Goal: Task Accomplishment & Management: Use online tool/utility

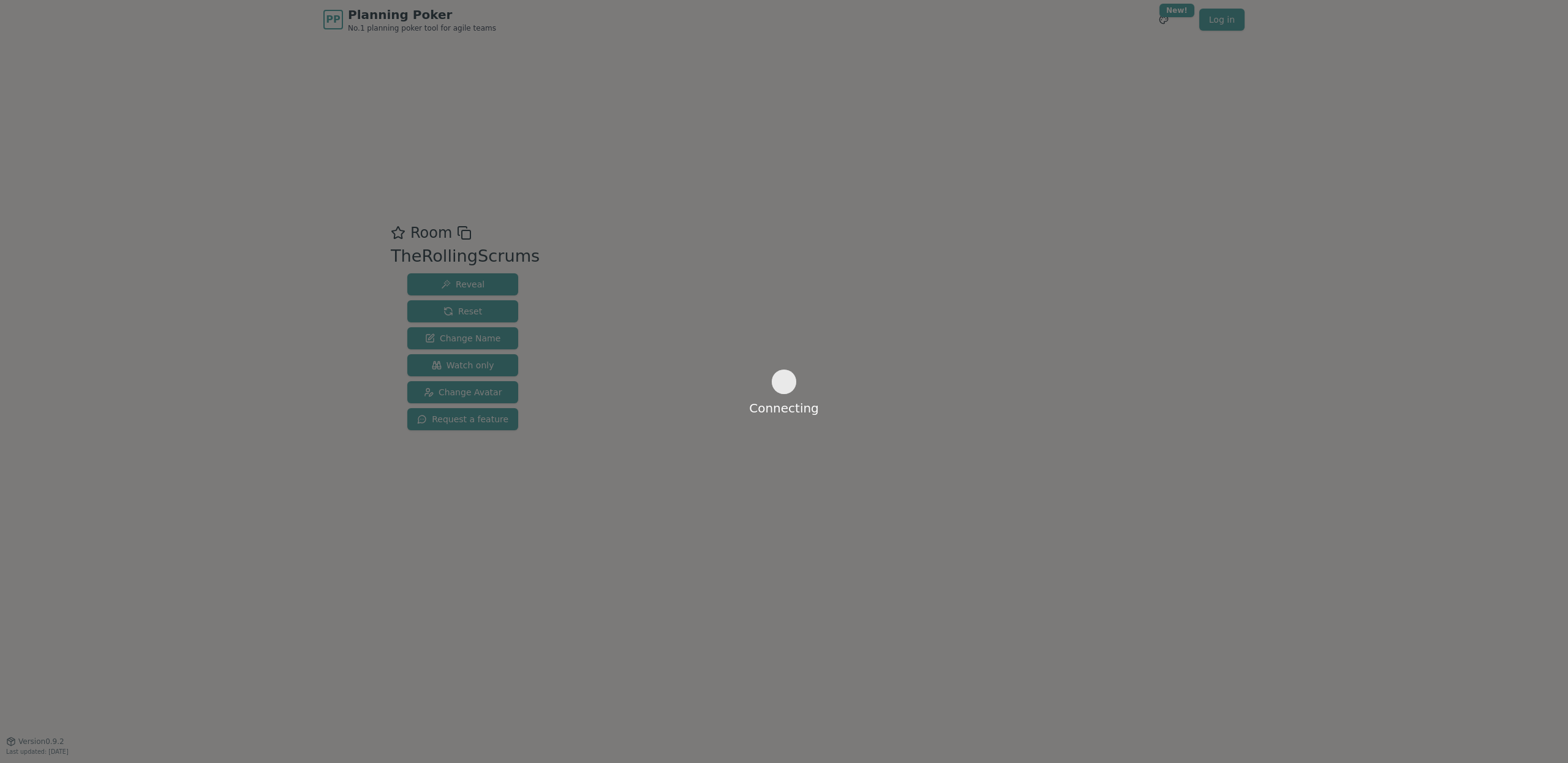
click at [151, 168] on div "Connecting" at bounding box center [784, 382] width 1568 height 763
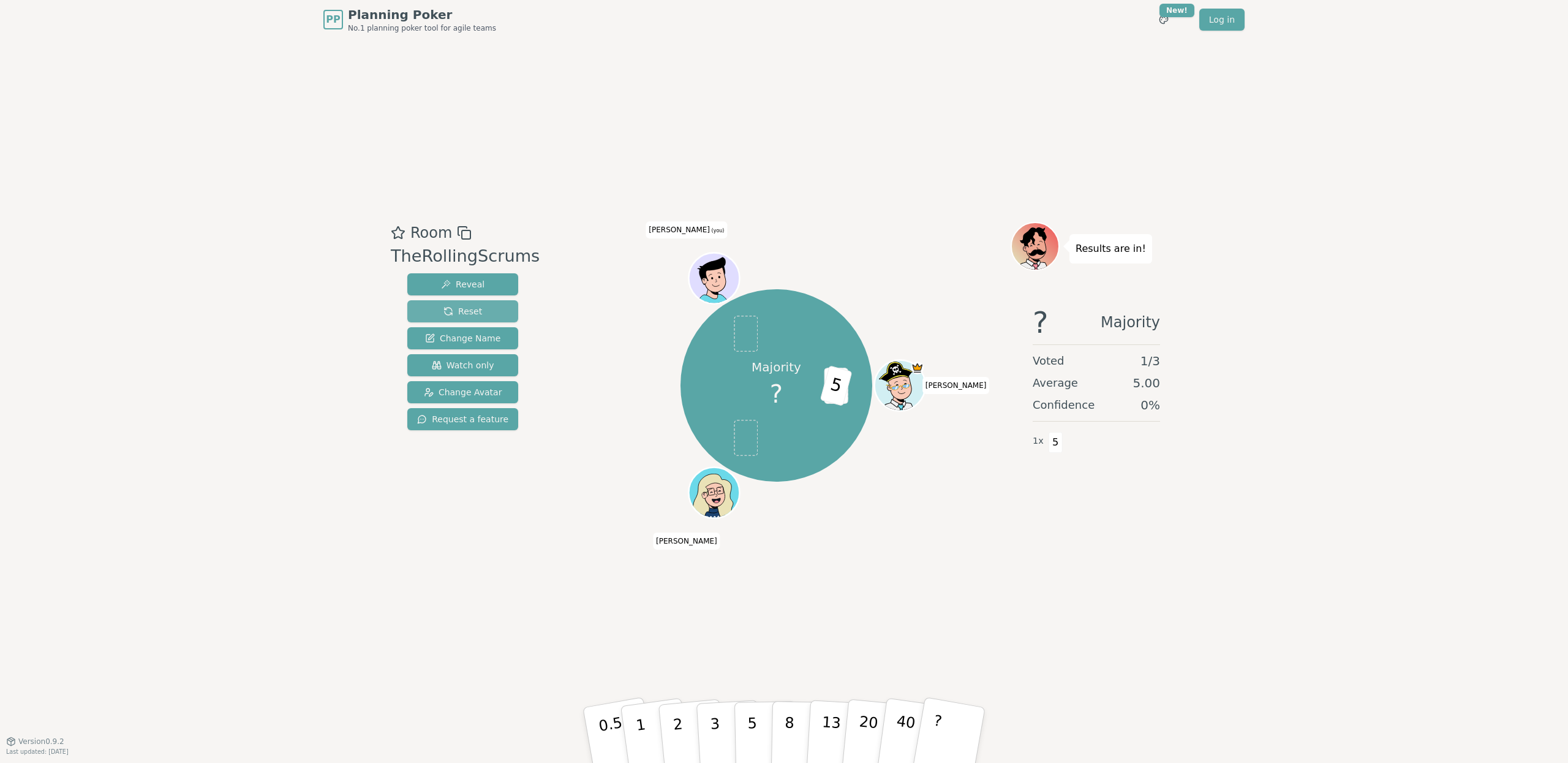
click at [470, 306] on span "Reset" at bounding box center [462, 311] width 39 height 12
click at [1162, 557] on div "Waiting for 3 more votes..." at bounding box center [1096, 390] width 171 height 337
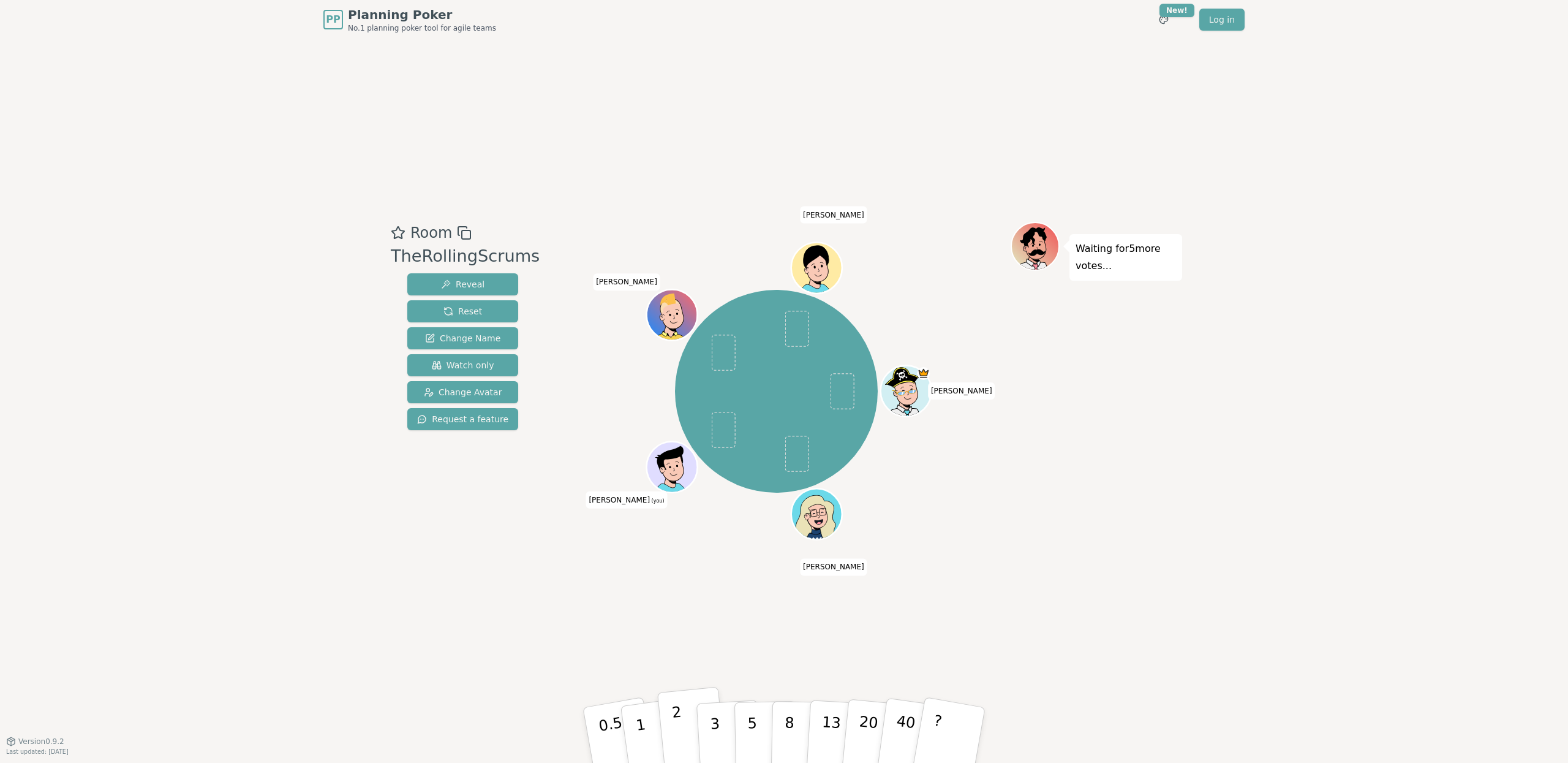
click at [677, 727] on p "2" at bounding box center [679, 737] width 16 height 67
click at [1125, 614] on div "Room TheRollingScrums Reveal Reset Change Name Watch only Change Avatar Request…" at bounding box center [784, 390] width 796 height 702
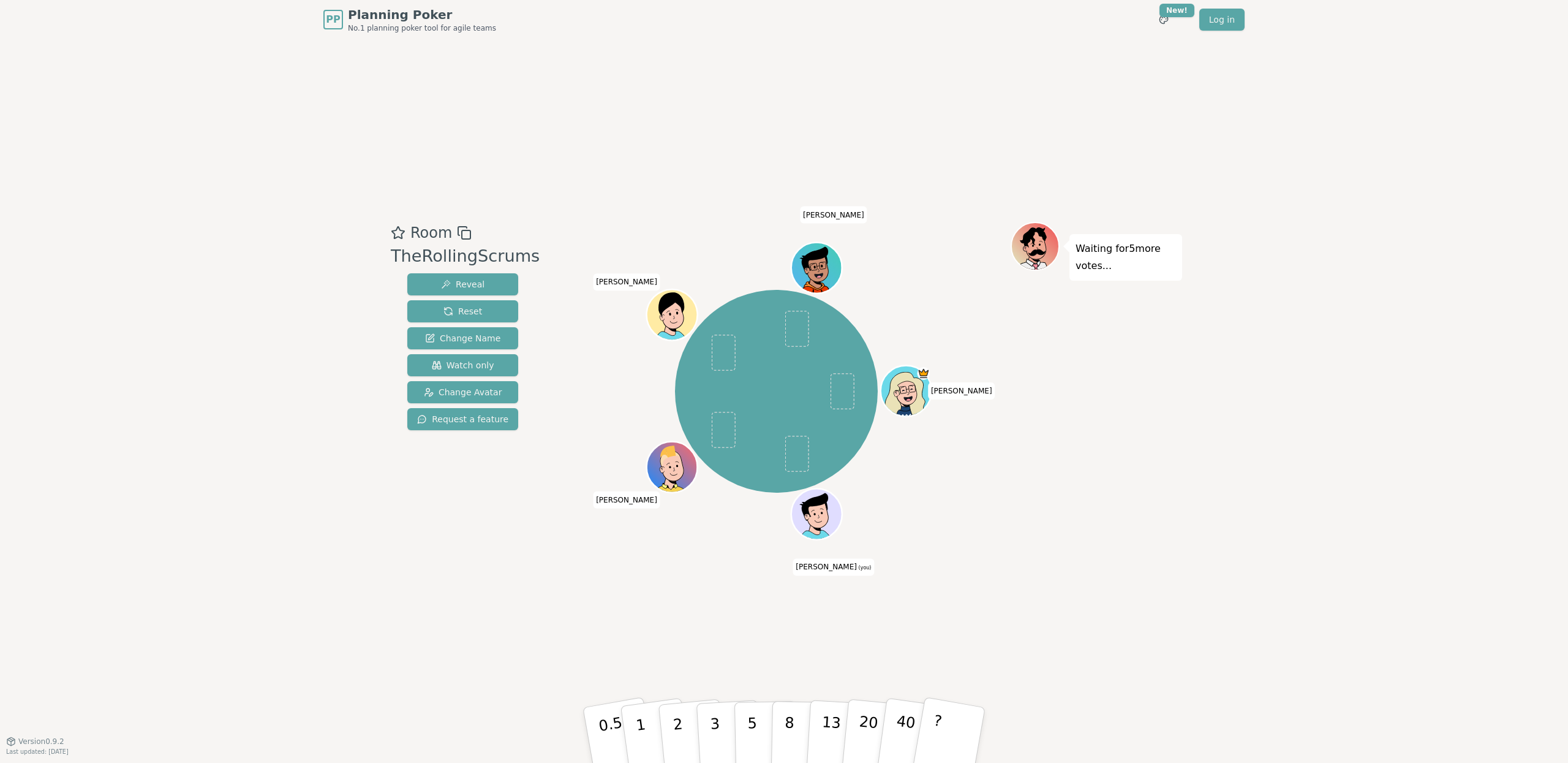
click at [515, 528] on div "Room TheRollingScrums Reveal Reset Change Name Watch only Change Avatar Request…" at bounding box center [462, 390] width 153 height 337
click at [640, 725] on p "1" at bounding box center [642, 737] width 18 height 67
click at [459, 557] on div "Room TheRollingScrums Reveal Reset Change Name Watch only Change Avatar Request…" at bounding box center [462, 390] width 153 height 337
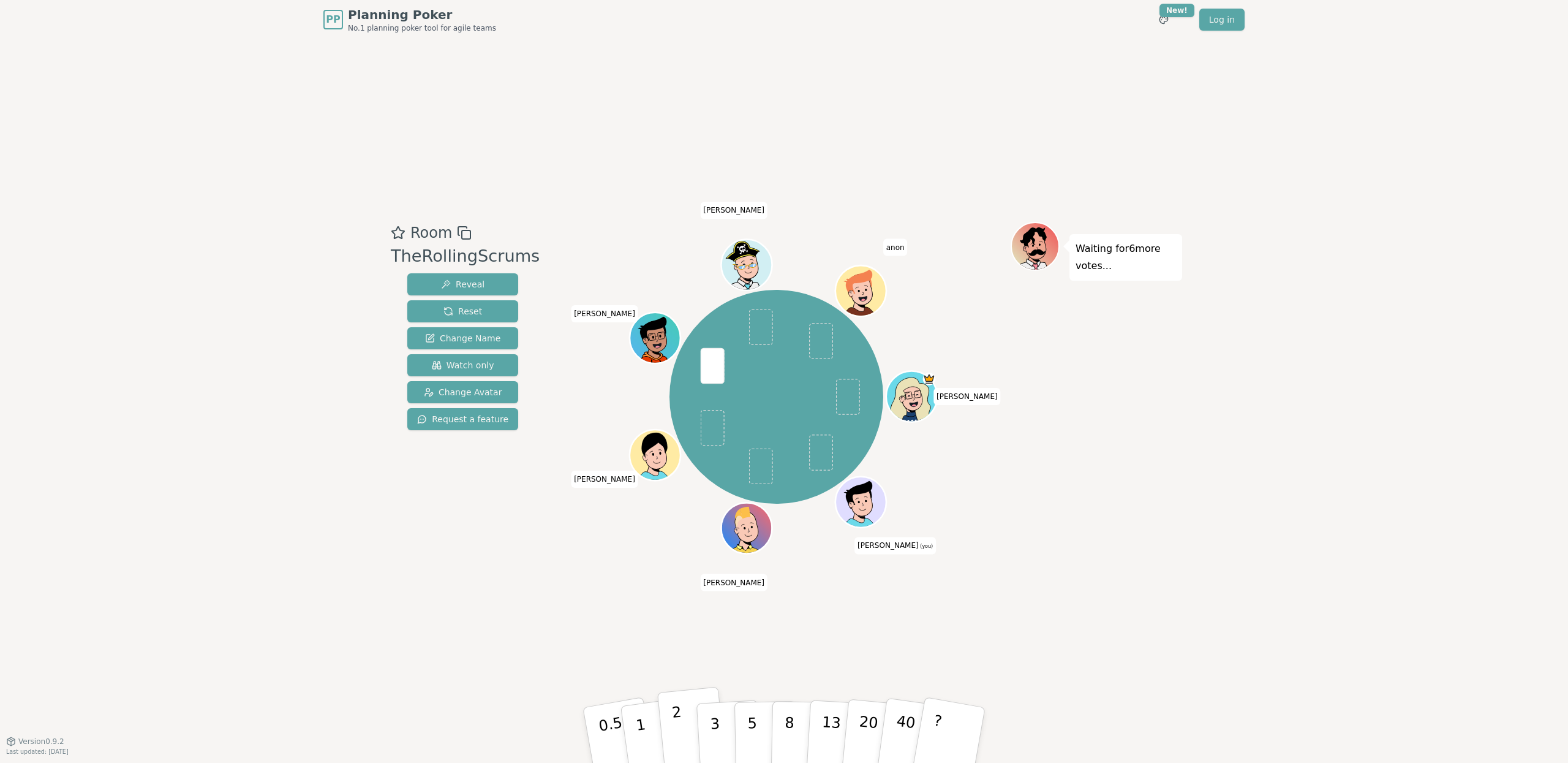
click at [688, 713] on button "2" at bounding box center [692, 736] width 70 height 98
click at [1371, 573] on div "PP Planning Poker No.1 planning poker tool for agile teams Toggle theme New! Lo…" at bounding box center [784, 382] width 1568 height 763
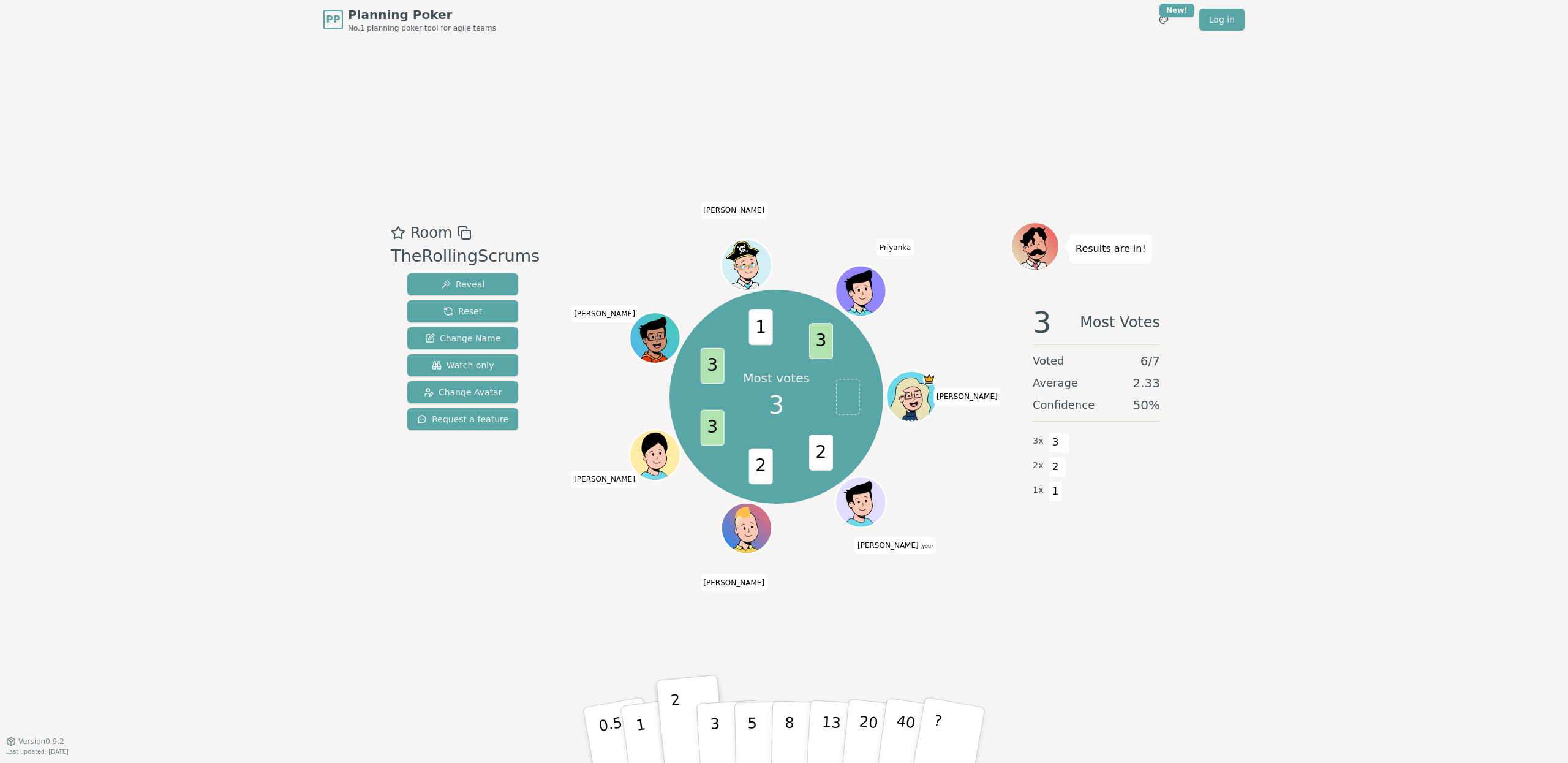
click at [881, 626] on div "Room TheRollingScrums Reveal Reset Change Name Watch only Change Avatar Request…" at bounding box center [784, 390] width 796 height 702
click at [705, 730] on button "3" at bounding box center [729, 736] width 67 height 96
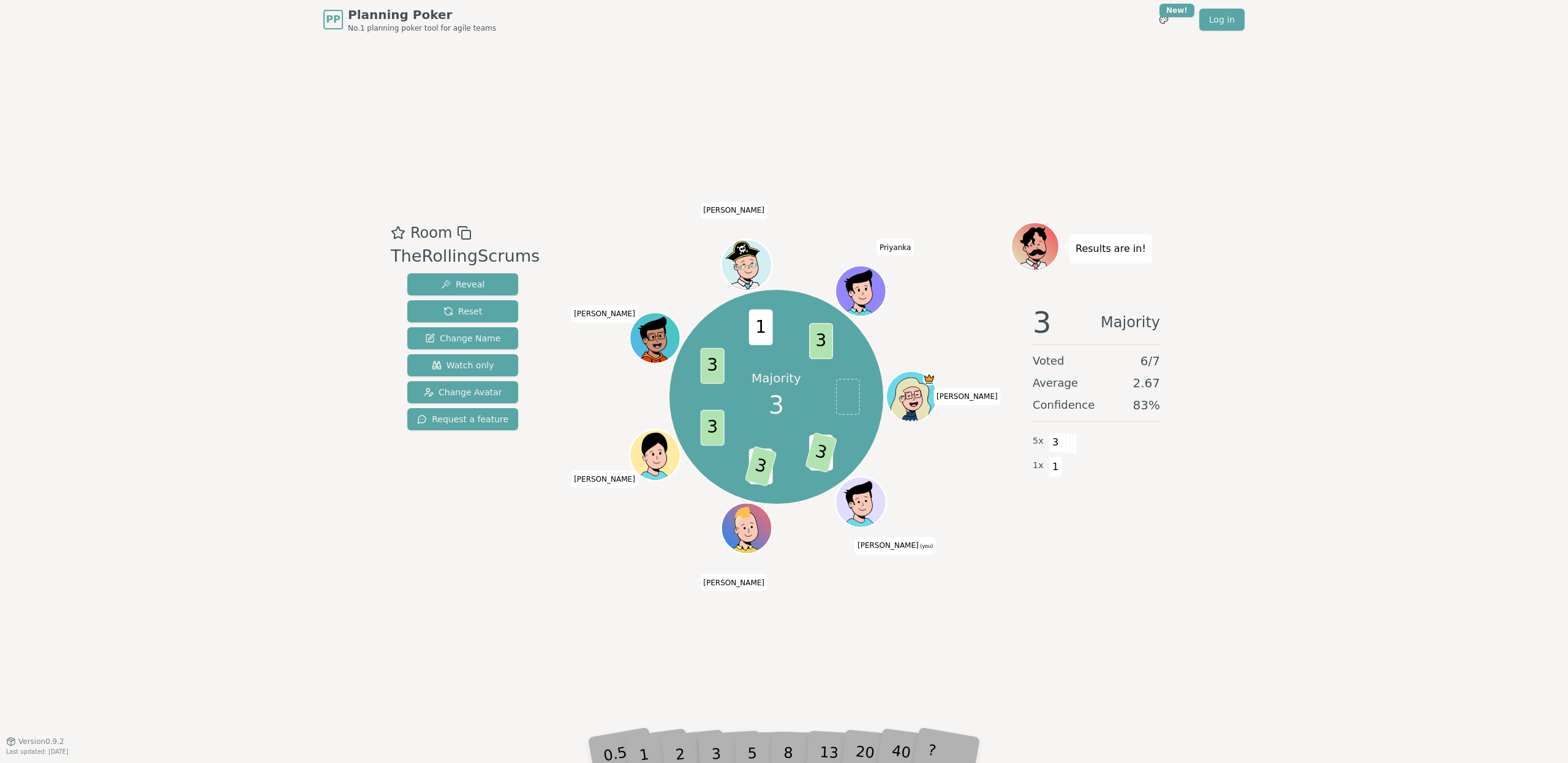
click at [1072, 642] on div "Room TheRollingScrums Reveal Reset Change Name Watch only Change Avatar Request…" at bounding box center [784, 390] width 796 height 702
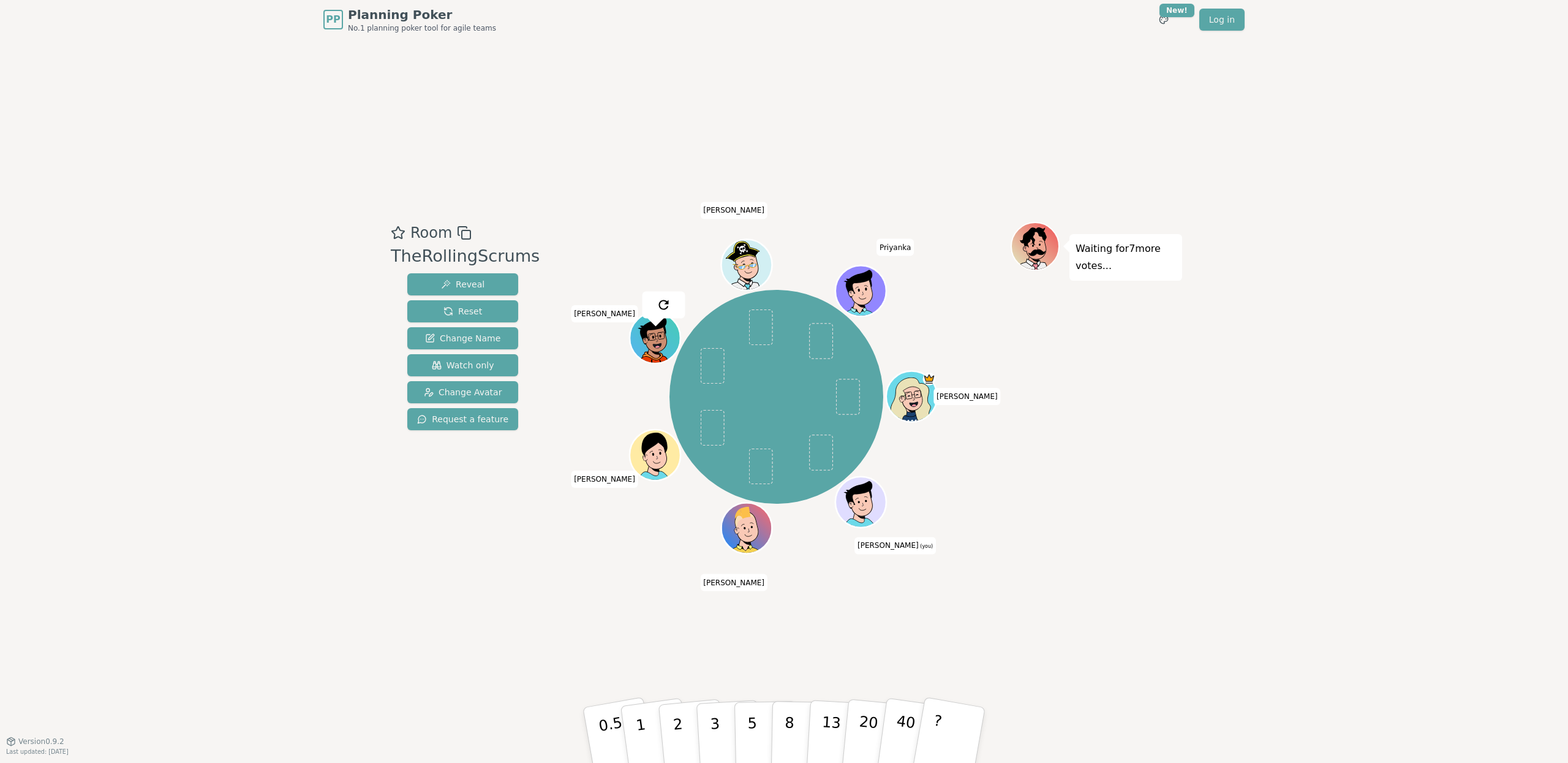
click at [1396, 478] on div "PP Planning Poker No.1 planning poker tool for agile teams Toggle theme New! Lo…" at bounding box center [784, 382] width 1568 height 763
click at [677, 719] on p "2" at bounding box center [679, 737] width 16 height 67
click at [1066, 629] on div "Room TheRollingScrums Reveal Reset Change Name Watch only Change Avatar Request…" at bounding box center [784, 390] width 796 height 702
click at [537, 607] on div "Room TheRollingScrums Reveal Reset Change Name Watch only Change Avatar Request…" at bounding box center [784, 390] width 796 height 702
click at [607, 710] on p "0.5" at bounding box center [612, 736] width 34 height 69
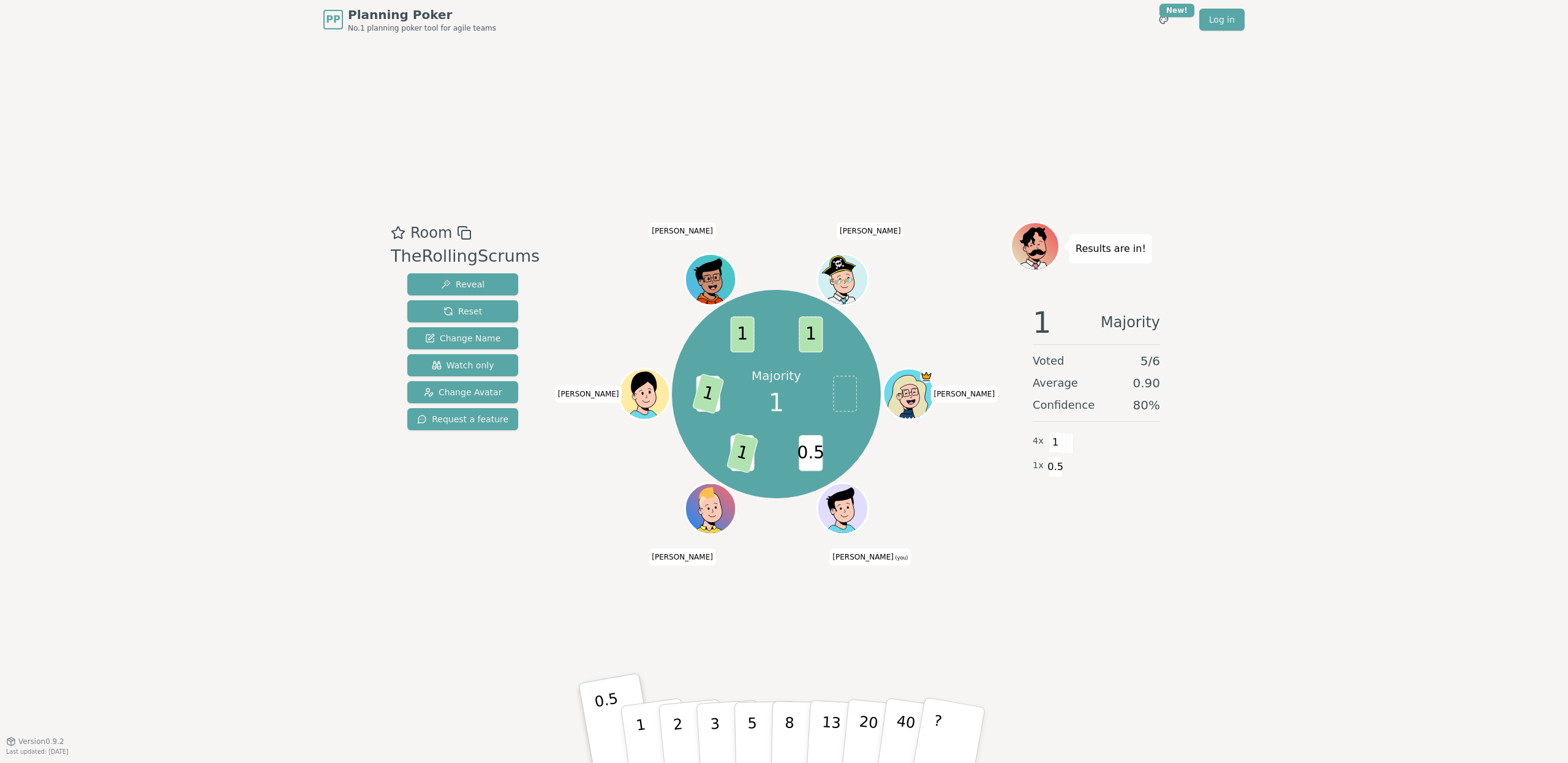
click at [445, 549] on div "Room TheRollingScrums Reveal Reset Change Name Watch only Change Avatar Request…" at bounding box center [462, 390] width 153 height 337
click at [646, 728] on button "1" at bounding box center [655, 735] width 73 height 99
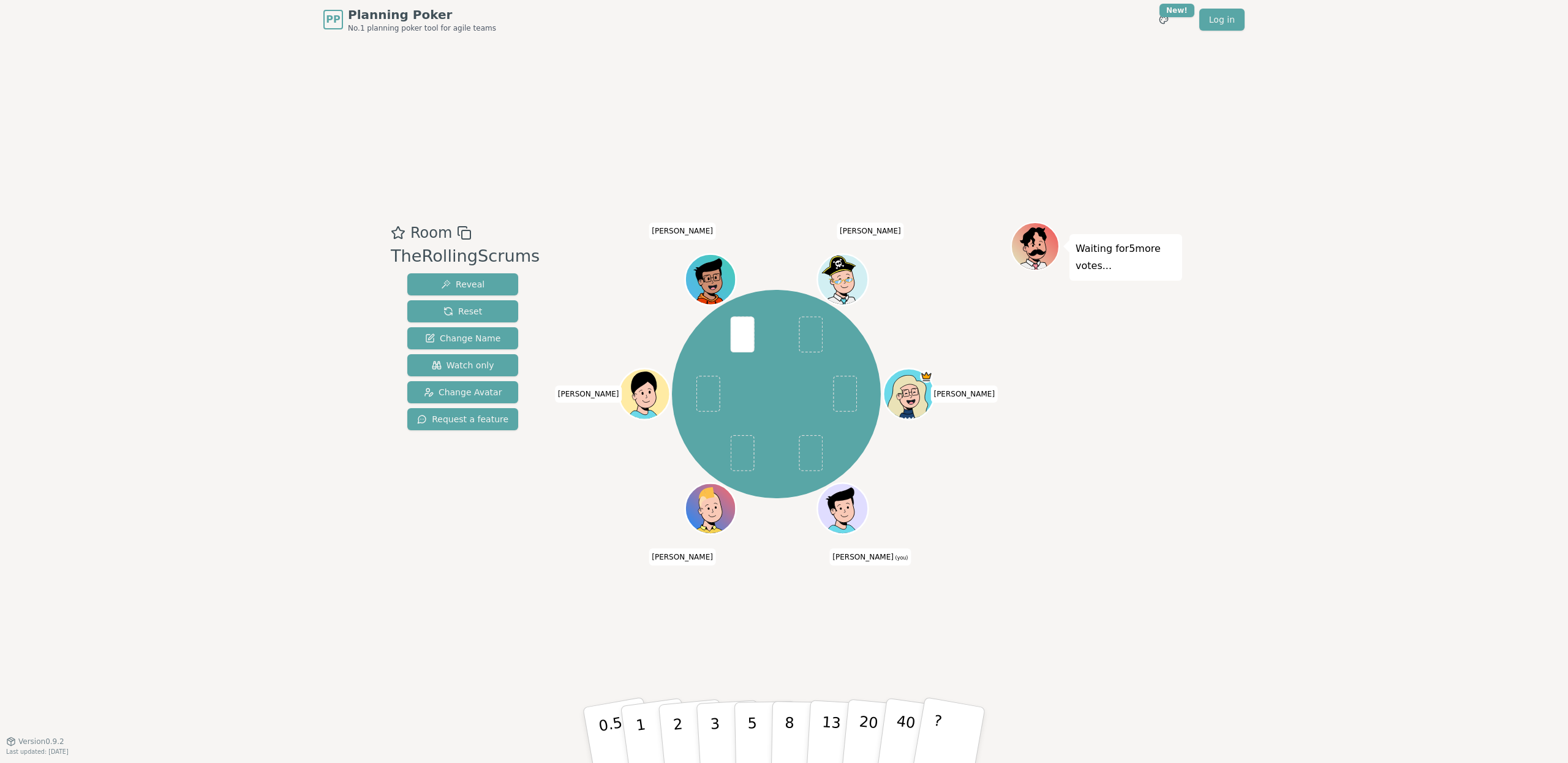
click at [1324, 399] on div "PP Planning Poker No.1 planning poker tool for agile teams Toggle theme New! Lo…" at bounding box center [784, 382] width 1568 height 763
click at [725, 729] on button "3" at bounding box center [729, 736] width 67 height 96
click at [1355, 531] on div "PP Planning Poker No.1 planning poker tool for agile teams Toggle theme New! Lo…" at bounding box center [784, 382] width 1568 height 763
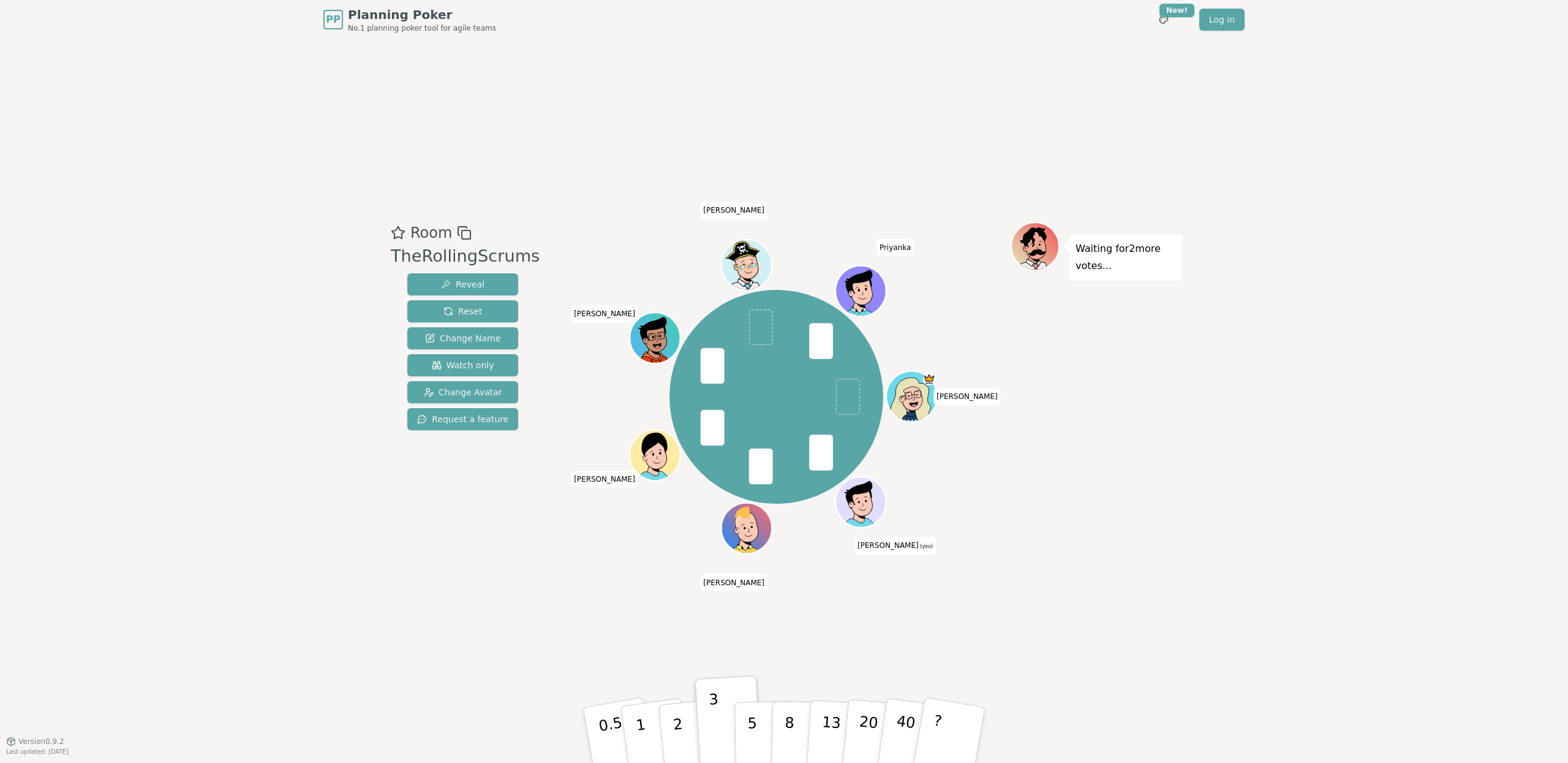
click at [1217, 618] on div "PP Planning Poker No.1 planning poker tool for agile teams Toggle theme New! Lo…" at bounding box center [784, 382] width 1568 height 763
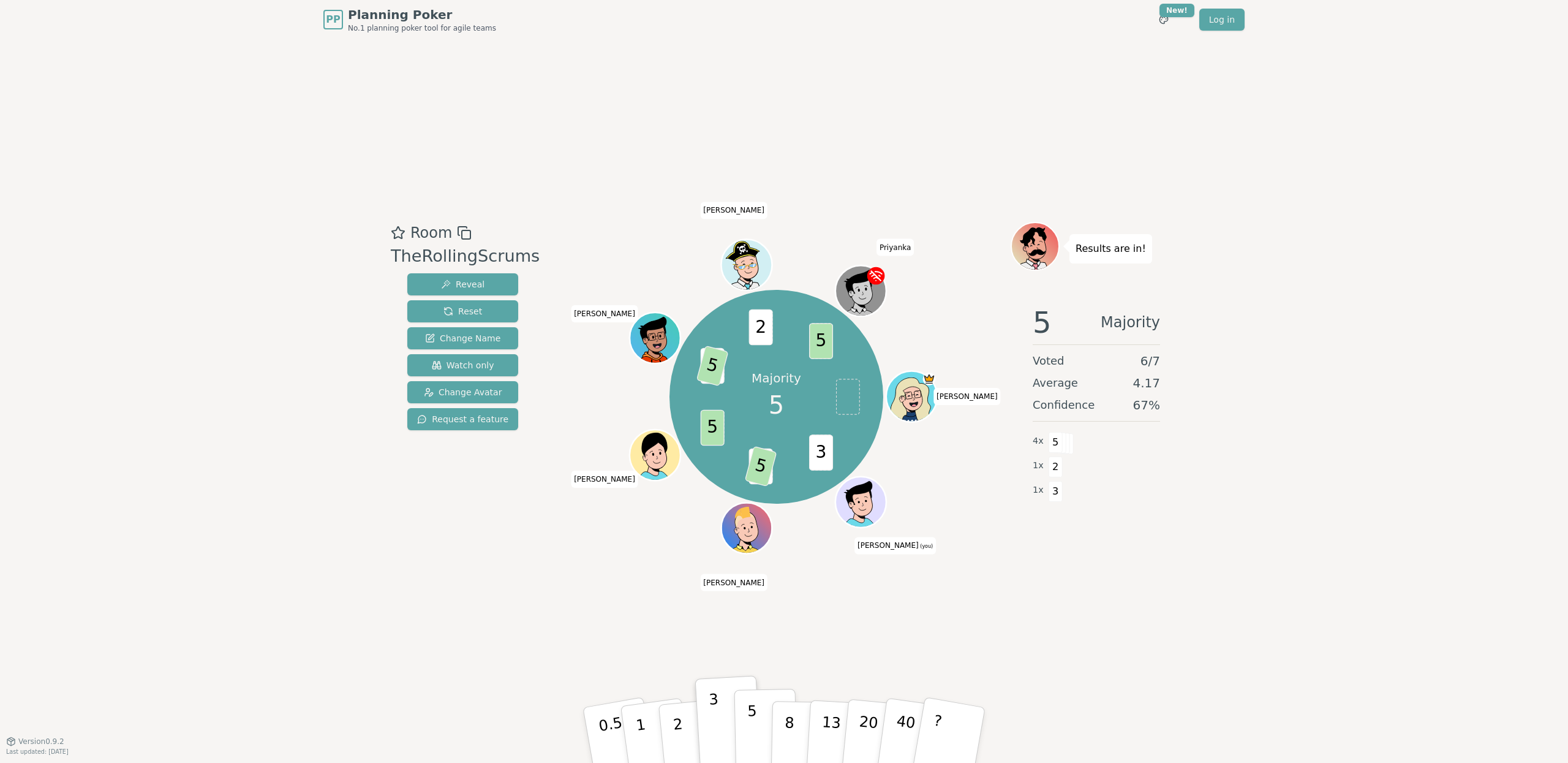
click at [752, 707] on button "5" at bounding box center [766, 735] width 63 height 93
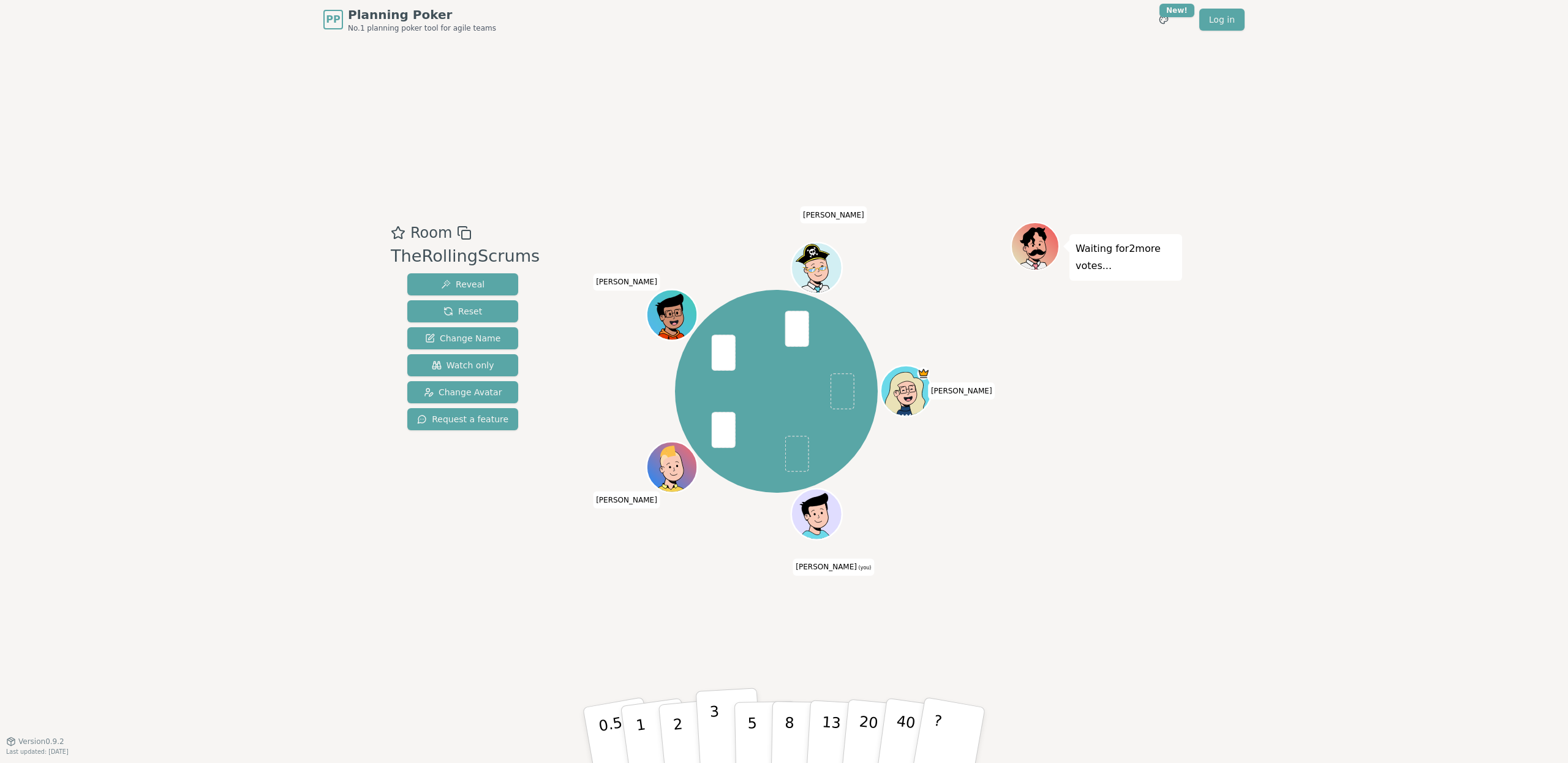
click at [709, 734] on button "3" at bounding box center [729, 736] width 67 height 96
click at [974, 605] on div "Room TheRollingScrums Reveal Reset Change Name Watch only Change Avatar Request…" at bounding box center [784, 390] width 796 height 702
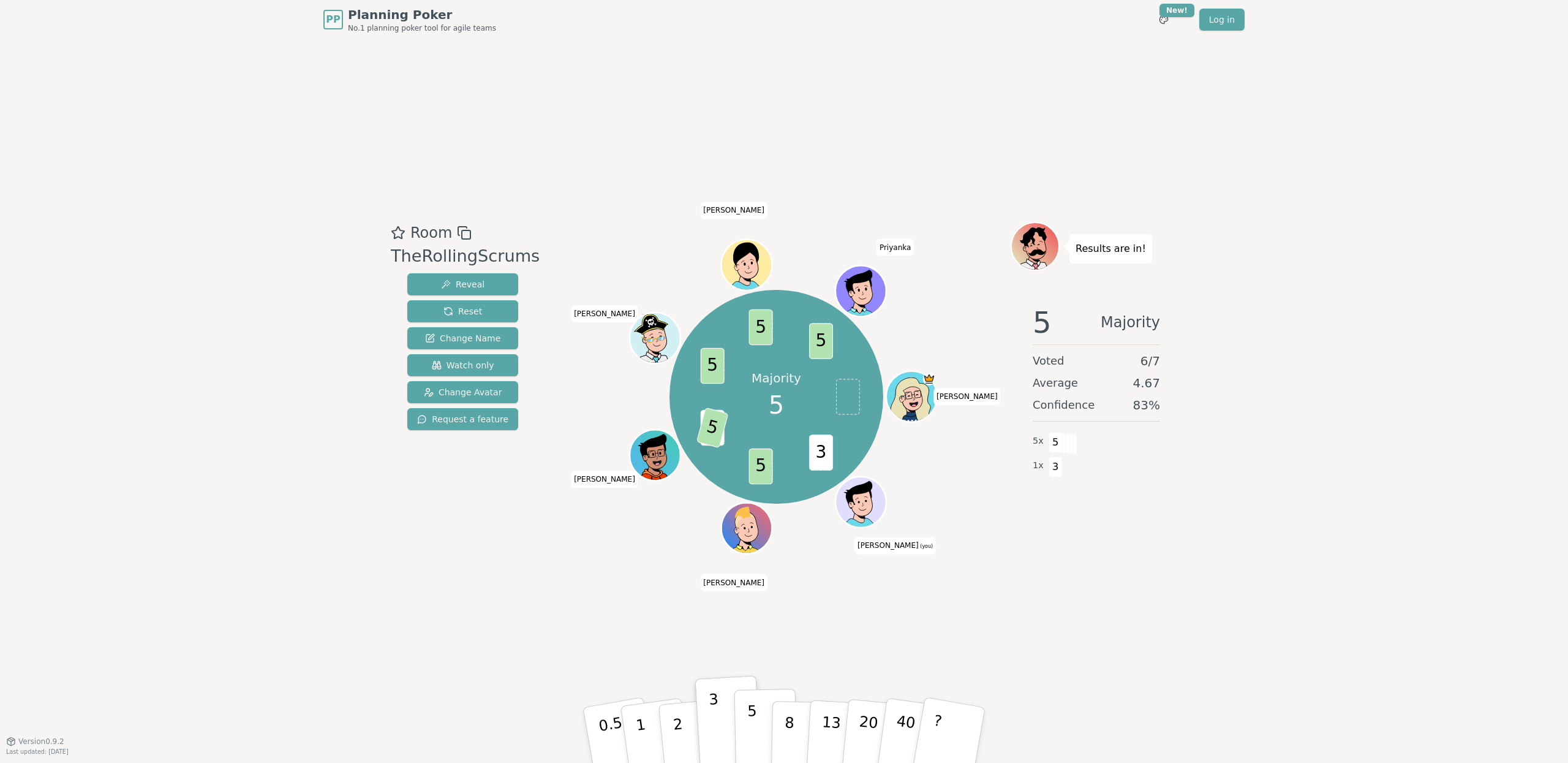
click at [751, 713] on p "5" at bounding box center [752, 735] width 10 height 66
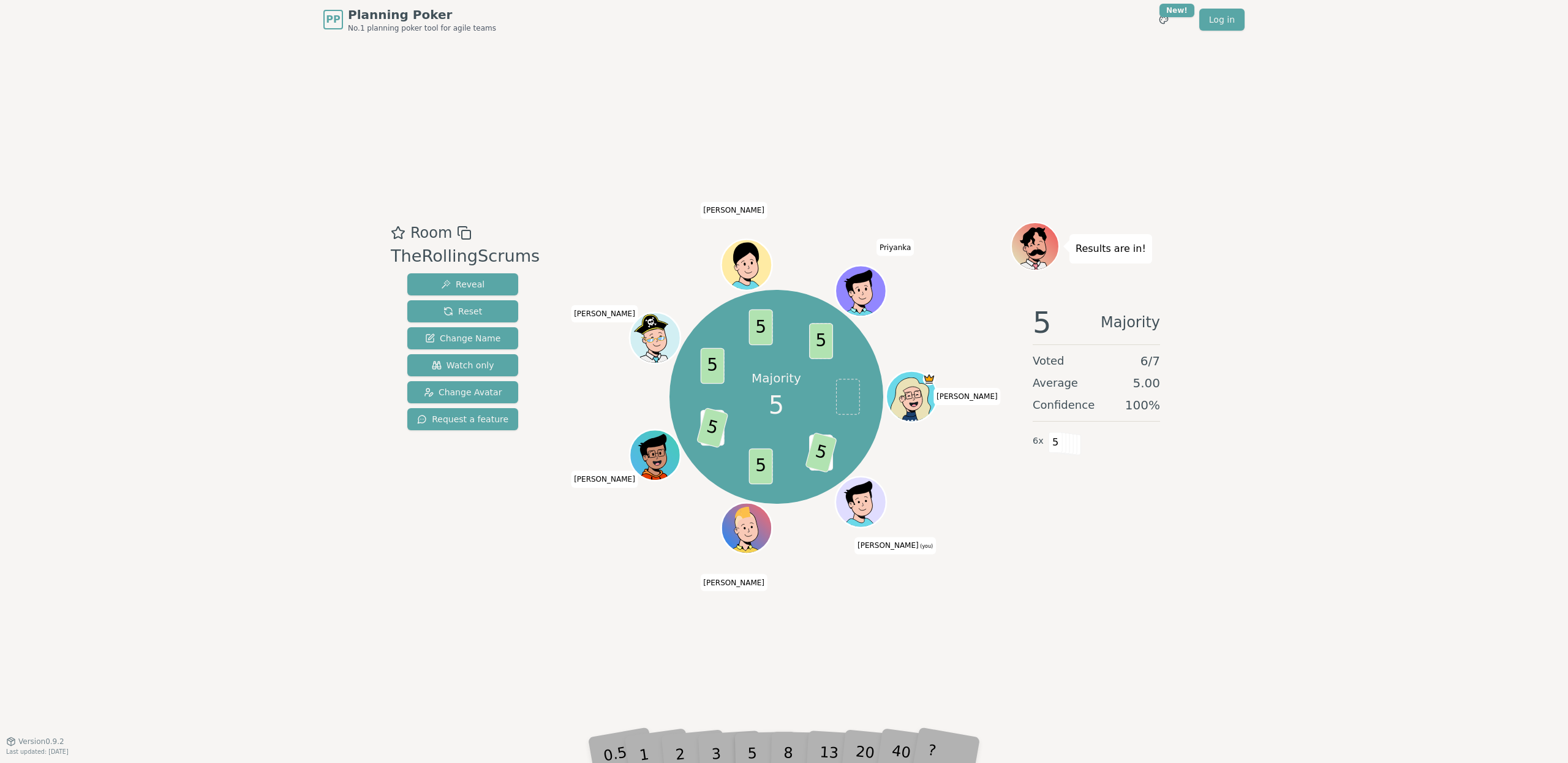
click at [627, 603] on div "Room TheRollingScrums Reveal Reset Change Name Watch only Change Avatar Request…" at bounding box center [784, 390] width 796 height 702
